Goal: Transaction & Acquisition: Purchase product/service

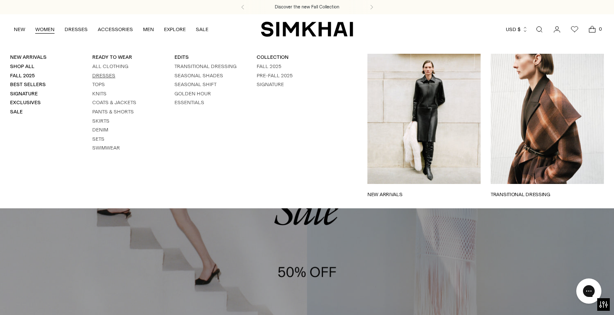
click at [107, 73] on link "Dresses" at bounding box center [103, 76] width 23 height 6
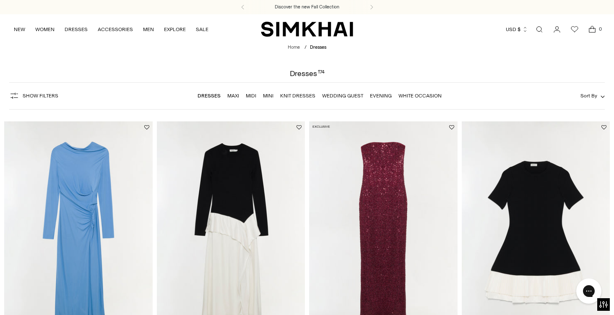
click at [43, 95] on span "Show Filters" at bounding box center [41, 96] width 36 height 6
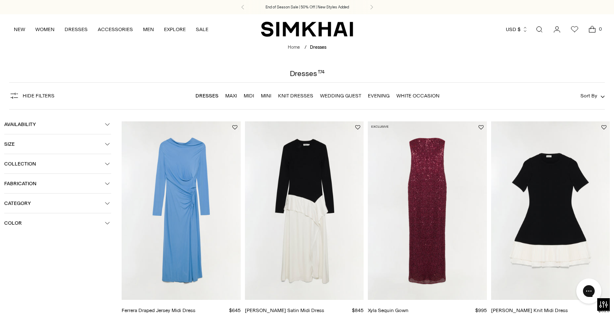
click at [50, 220] on button "Color" at bounding box center [57, 222] width 107 height 19
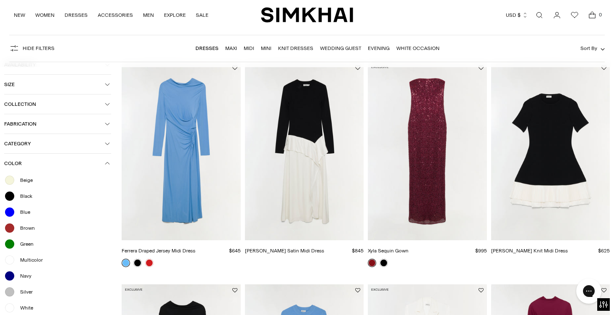
scroll to position [84, 0]
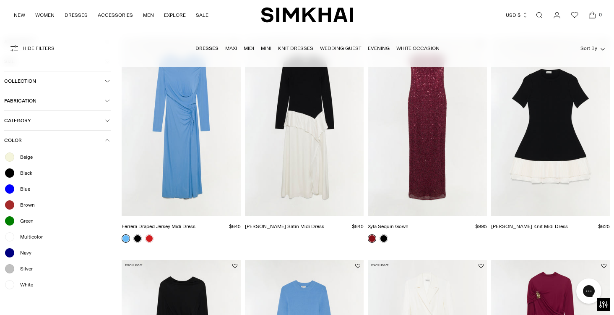
click at [25, 158] on span "Beige" at bounding box center [24, 157] width 18 height 8
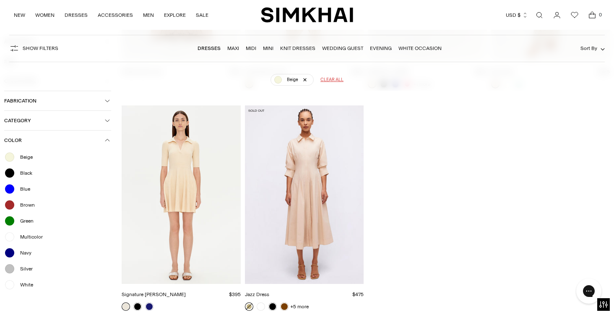
scroll to position [276, 0]
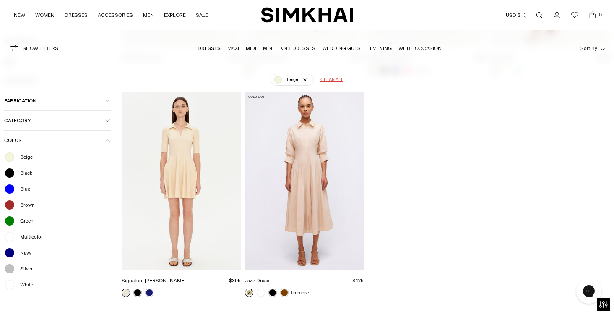
click at [22, 158] on span "Beige" at bounding box center [24, 157] width 18 height 8
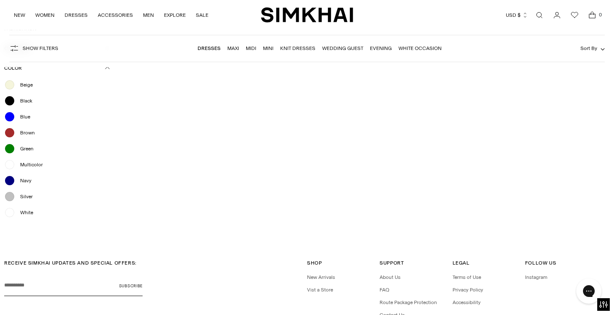
click at [17, 216] on span "White" at bounding box center [24, 212] width 18 height 8
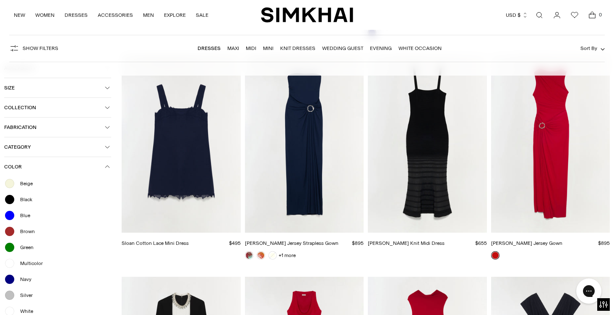
scroll to position [4537, 0]
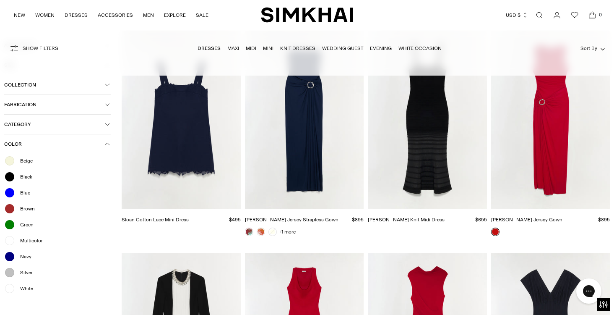
click at [13, 292] on div "White" at bounding box center [57, 288] width 107 height 11
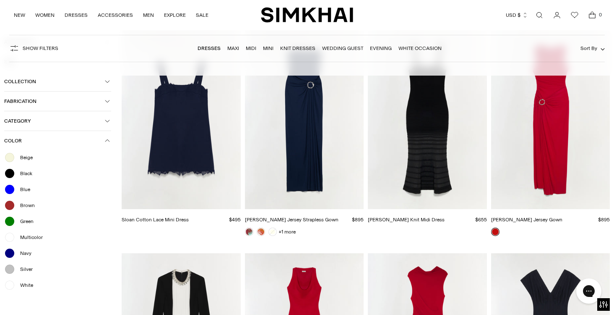
click at [11, 290] on div at bounding box center [9, 284] width 11 height 11
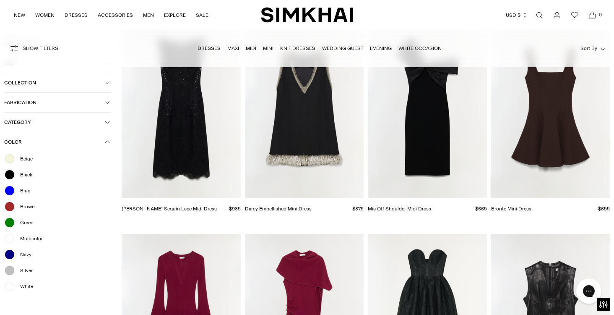
scroll to position [781, 0]
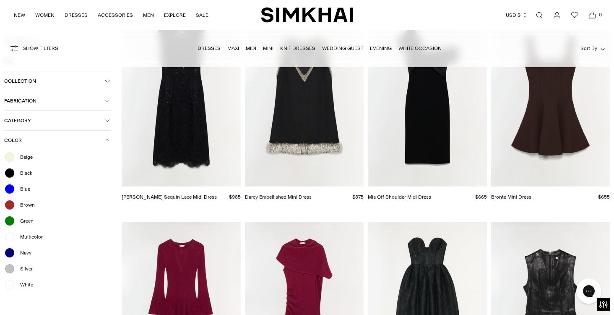
click at [12, 286] on div at bounding box center [9, 284] width 11 height 11
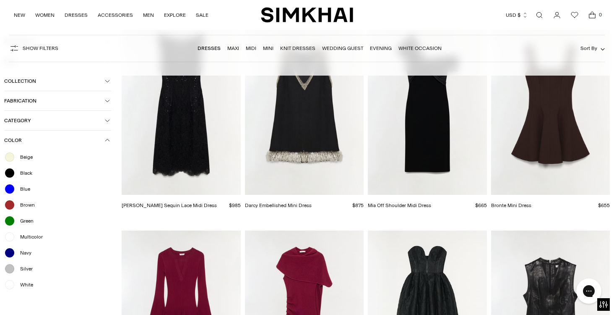
scroll to position [789, 0]
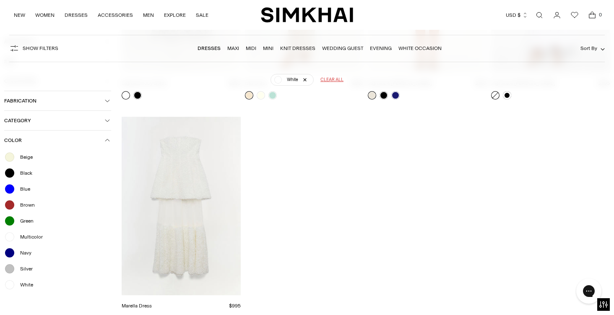
scroll to position [1821, 0]
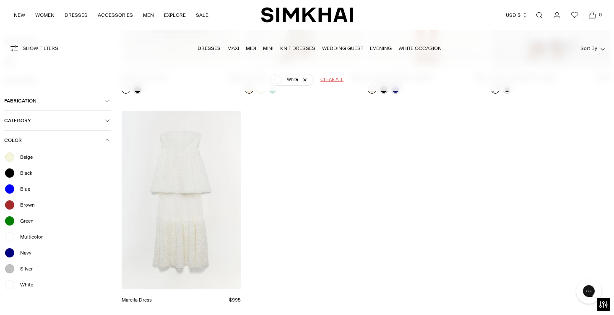
click at [7, 285] on div at bounding box center [9, 284] width 11 height 11
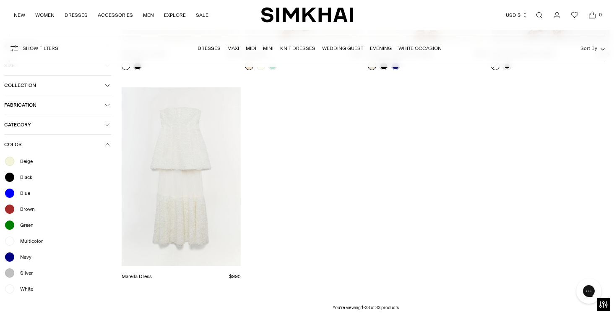
scroll to position [1797, 0]
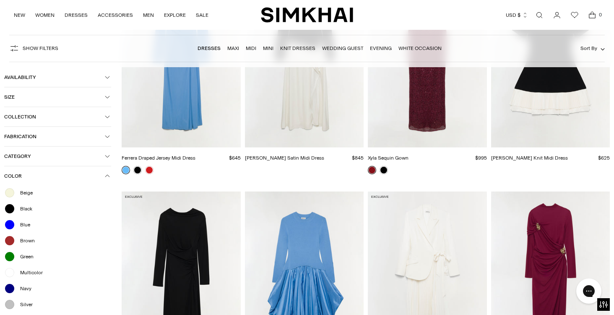
click at [9, 225] on div at bounding box center [9, 224] width 11 height 11
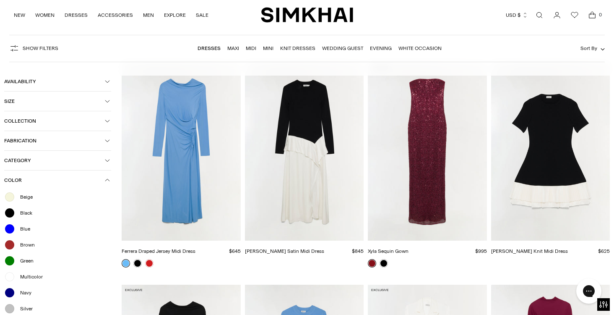
scroll to position [62, 0]
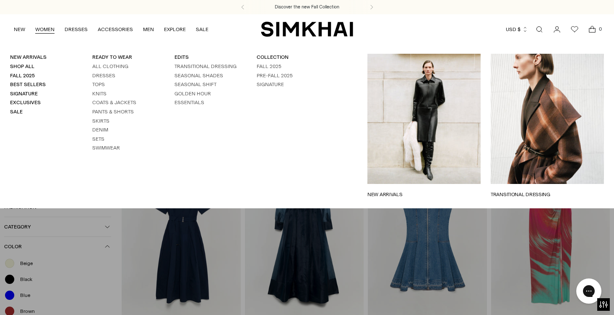
click at [536, 29] on link "Open search modal" at bounding box center [539, 29] width 17 height 17
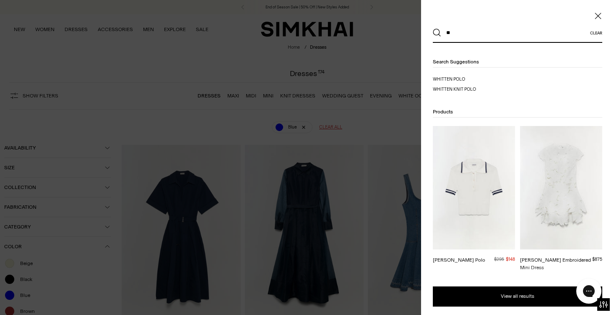
type input "*"
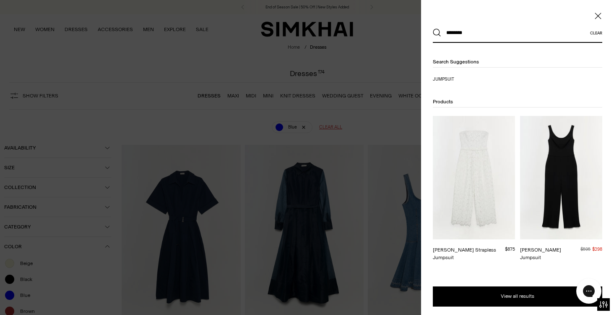
type input "********"
click at [433, 29] on button "Search" at bounding box center [437, 33] width 8 height 8
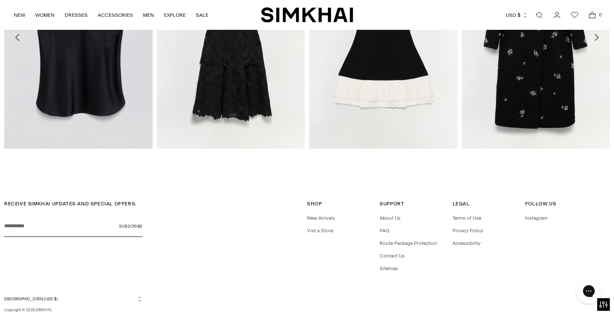
scroll to position [1383, 0]
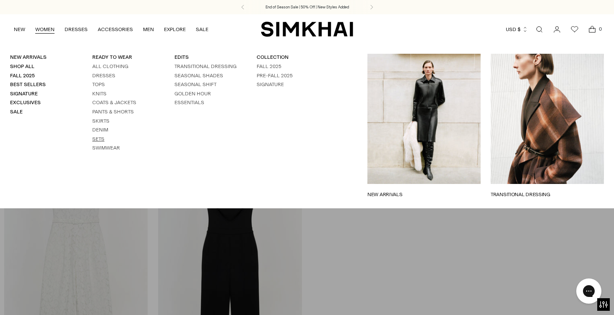
click at [99, 140] on link "Sets" at bounding box center [98, 139] width 12 height 6
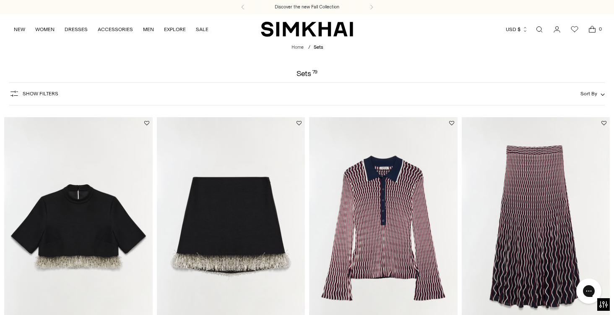
click at [40, 93] on span "Show Filters" at bounding box center [41, 94] width 36 height 6
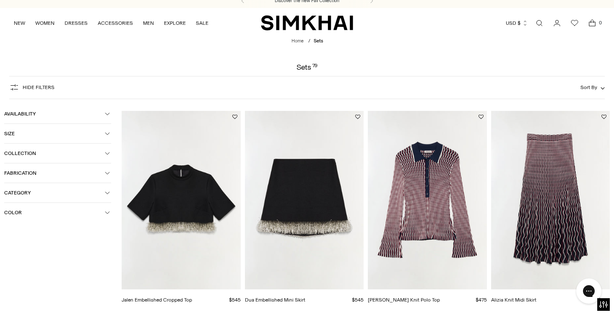
click at [25, 217] on button "Color" at bounding box center [57, 212] width 107 height 19
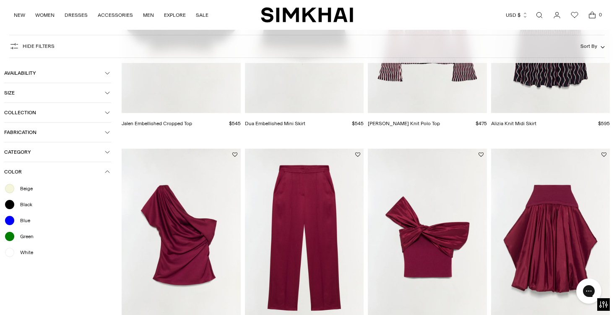
click at [11, 255] on div at bounding box center [9, 252] width 11 height 11
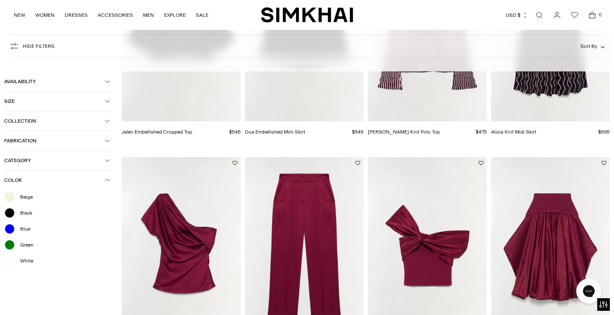
scroll to position [191, 0]
